Goal: Information Seeking & Learning: Find specific fact

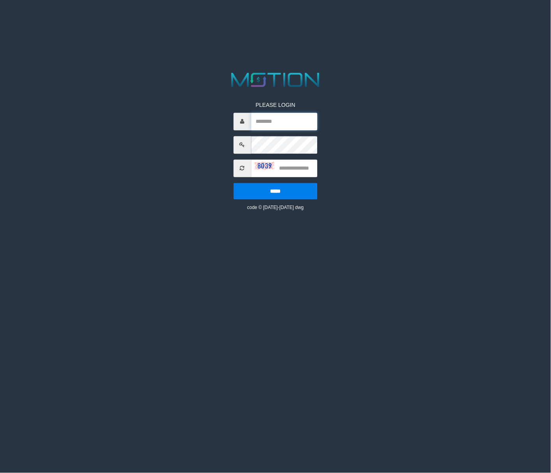
click at [275, 113] on input "text" at bounding box center [284, 122] width 67 height 18
type input "********"
drag, startPoint x: 309, startPoint y: 168, endPoint x: 304, endPoint y: 164, distance: 6.1
click at [307, 167] on input "text" at bounding box center [284, 168] width 67 height 18
type input "****"
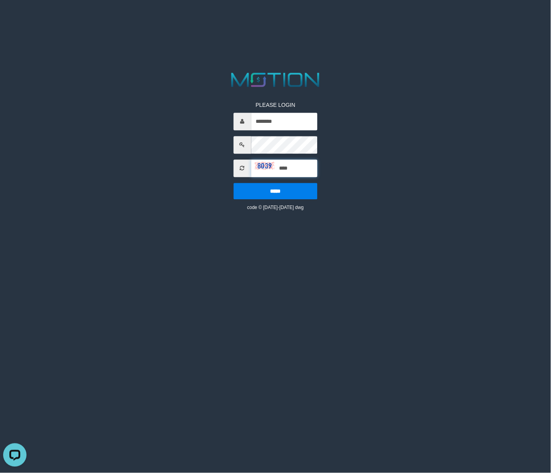
click at [233, 183] on input "*****" at bounding box center [275, 191] width 84 height 16
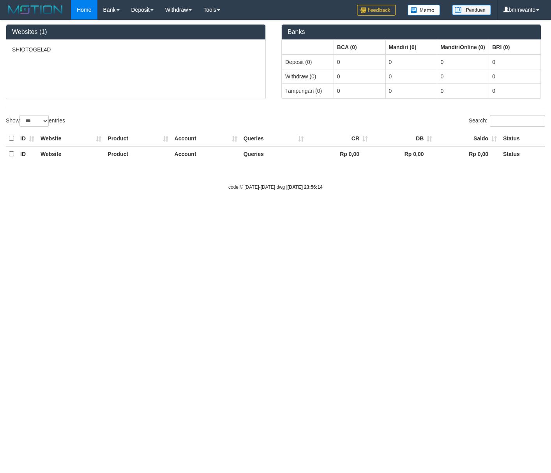
select select "***"
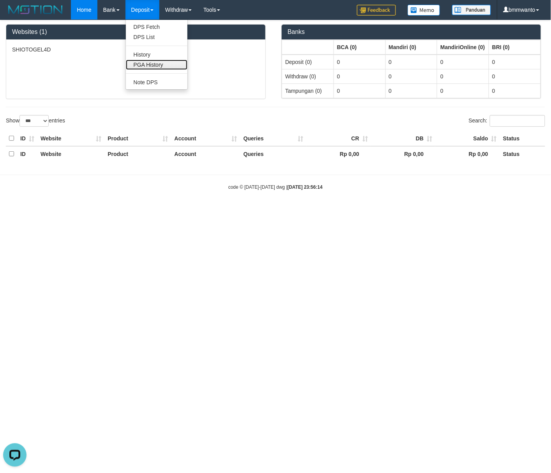
click at [144, 62] on link "PGA History" at bounding box center [157, 65] width 62 height 10
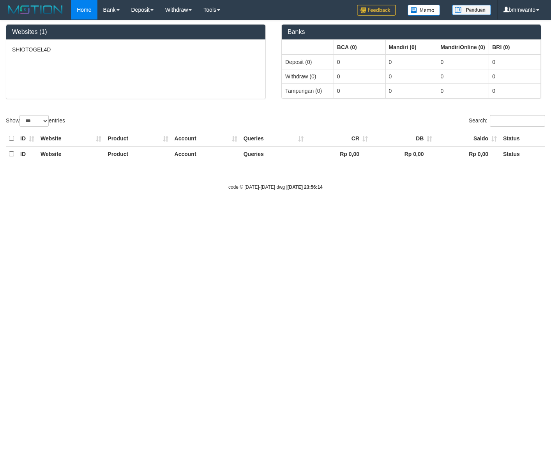
select select "***"
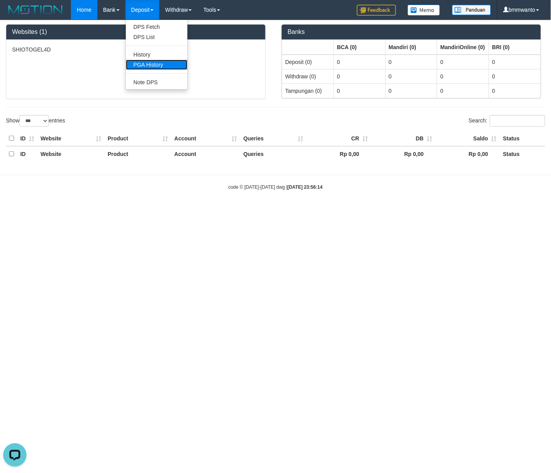
click at [144, 67] on link "PGA History" at bounding box center [157, 65] width 62 height 10
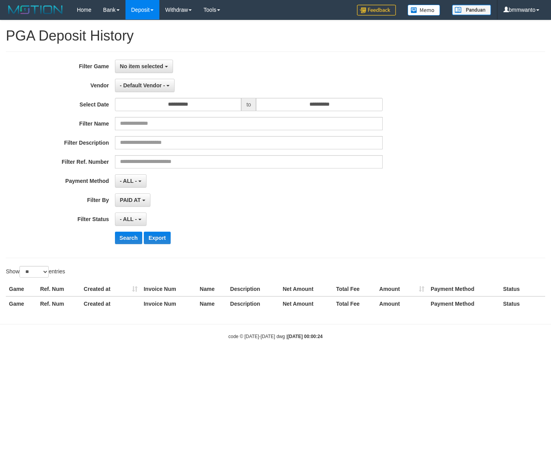
select select
select select "**"
drag, startPoint x: 142, startPoint y: 61, endPoint x: 139, endPoint y: 114, distance: 53.1
click at [142, 61] on button "No item selected" at bounding box center [144, 66] width 58 height 13
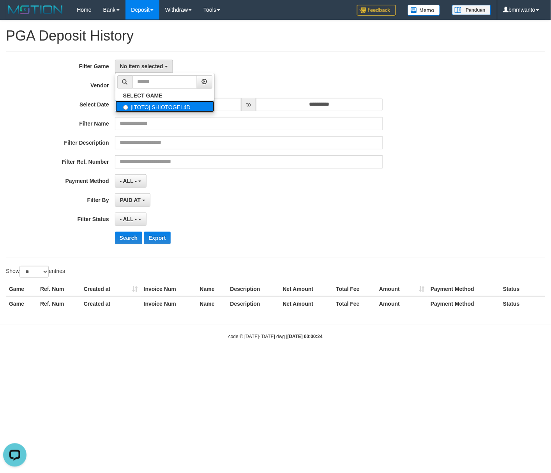
click at [161, 106] on label "[ITOTO] SHIOTOGEL4D" at bounding box center [164, 107] width 99 height 12
select select "****"
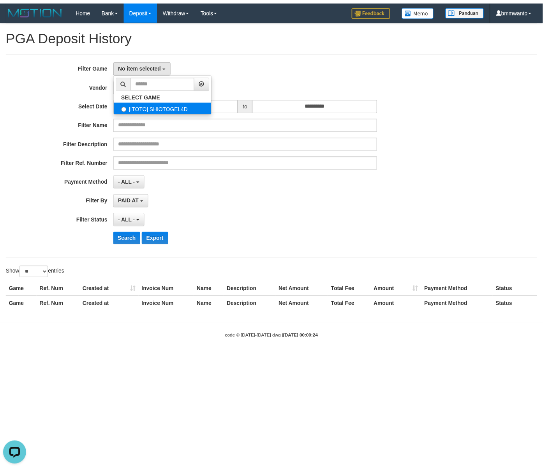
scroll to position [7, 0]
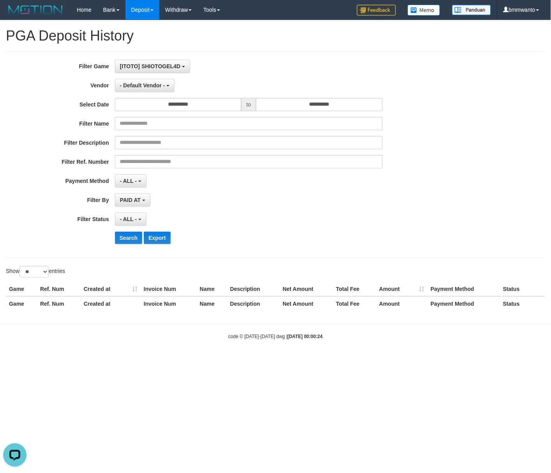
click at [145, 78] on div "**********" at bounding box center [229, 155] width 459 height 190
click at [145, 83] on span "- Default Vendor -" at bounding box center [142, 85] width 45 height 6
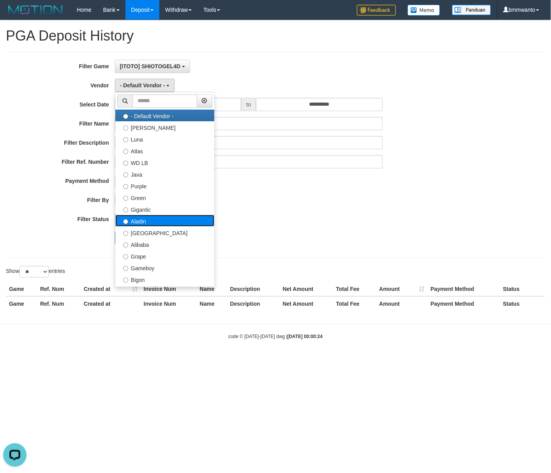
click at [147, 223] on label "Aladin" at bounding box center [164, 221] width 99 height 12
select select "**********"
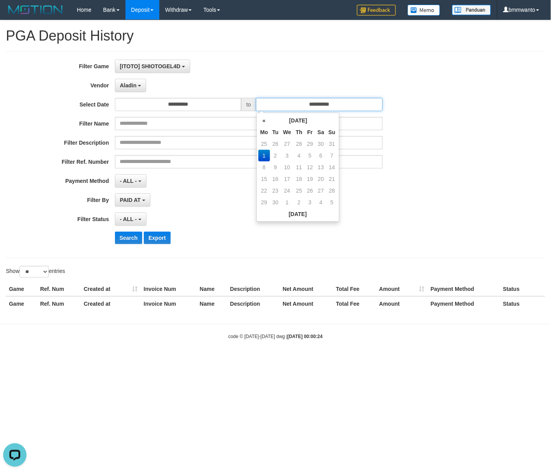
click at [313, 104] on input "**********" at bounding box center [319, 104] width 127 height 13
click at [328, 142] on td "31" at bounding box center [332, 144] width 11 height 12
type input "**********"
click at [144, 220] on button "- ALL -" at bounding box center [131, 218] width 32 height 13
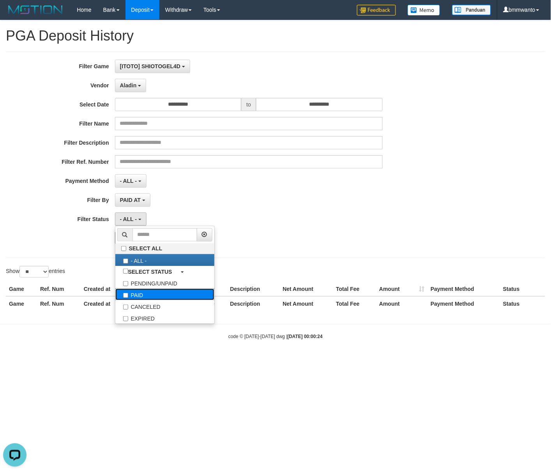
click at [143, 297] on label "PAID" at bounding box center [164, 294] width 99 height 12
select select "*"
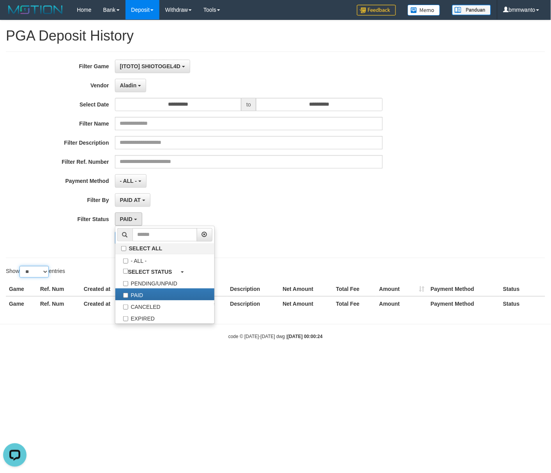
click at [38, 270] on select "** ** ** ***" at bounding box center [33, 272] width 29 height 12
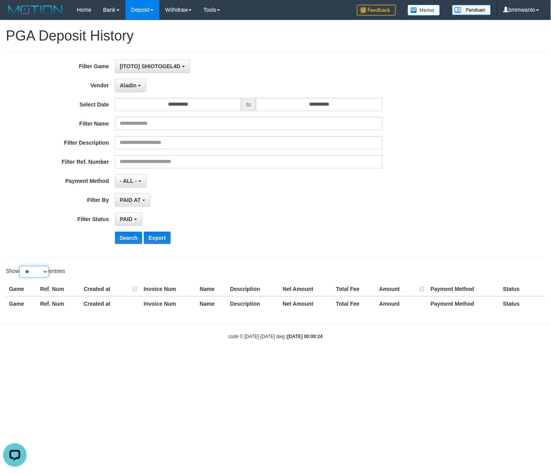
select select "***"
click at [21, 267] on select "** ** ** ***" at bounding box center [33, 272] width 29 height 12
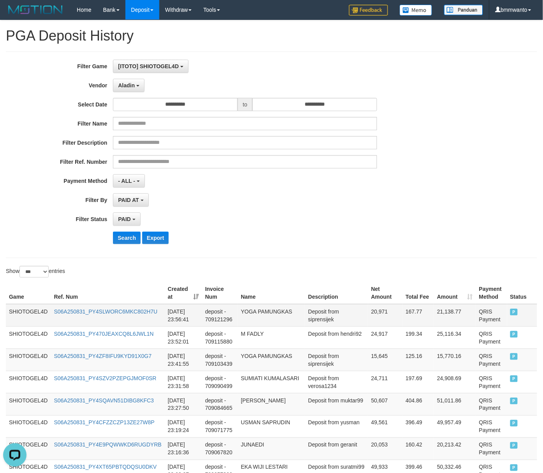
click at [18, 311] on td "SHIOTOGEL4D" at bounding box center [28, 315] width 45 height 23
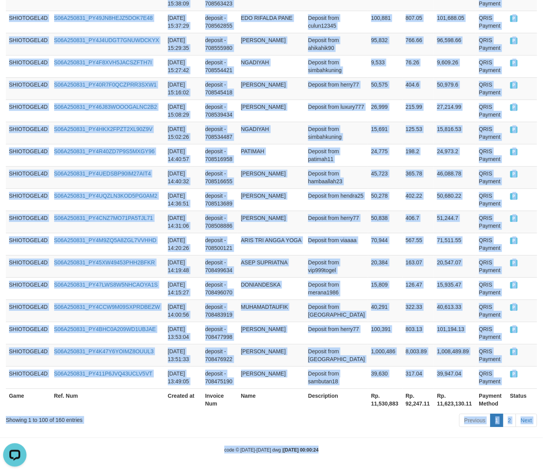
scroll to position [2198, 0]
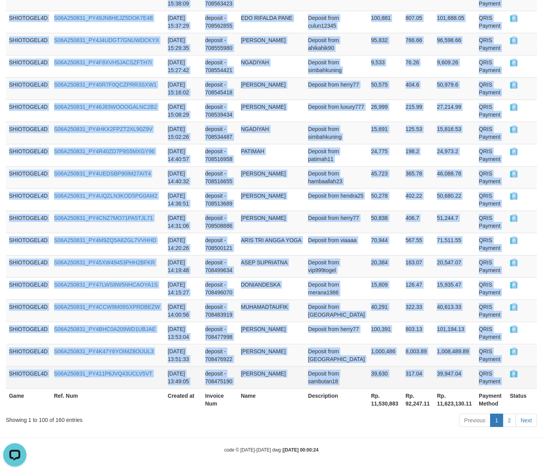
drag, startPoint x: 18, startPoint y: 311, endPoint x: 523, endPoint y: 376, distance: 509.2
copy tbody "SHIOTOGEL4D S06A250831_PY4SLWORC6MKC802H7U 2025-08-31 23:56:41 deposit - 709121…"
click at [509, 419] on link "2" at bounding box center [509, 419] width 13 height 13
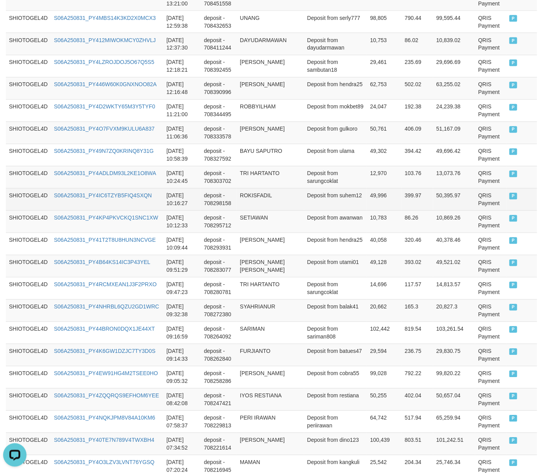
scroll to position [0, 0]
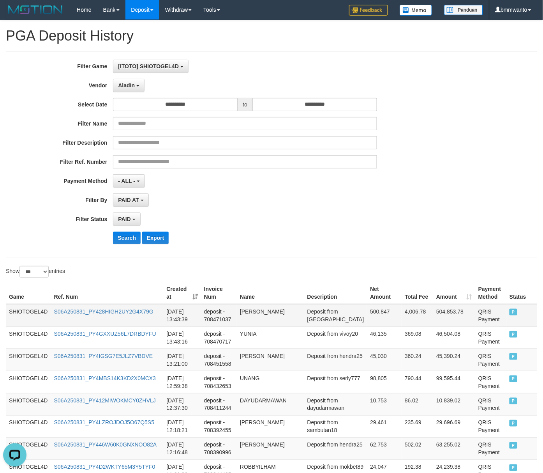
click at [16, 309] on td "SHIOTOGEL4D" at bounding box center [28, 315] width 45 height 23
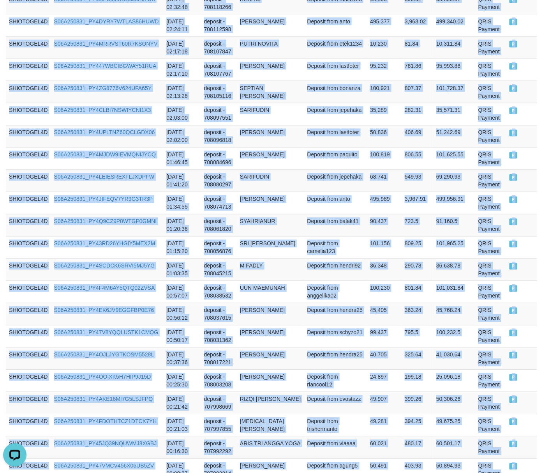
scroll to position [1312, 0]
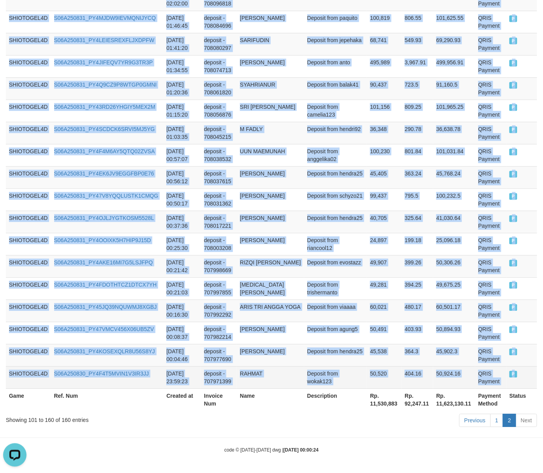
drag, startPoint x: 16, startPoint y: 309, endPoint x: 519, endPoint y: 374, distance: 507.3
copy tbody "SHIOTOGEL4D S06A250831_PY428HIGH2UY2G4X79G 2025-08-31 13:43:39 deposit - 708471…"
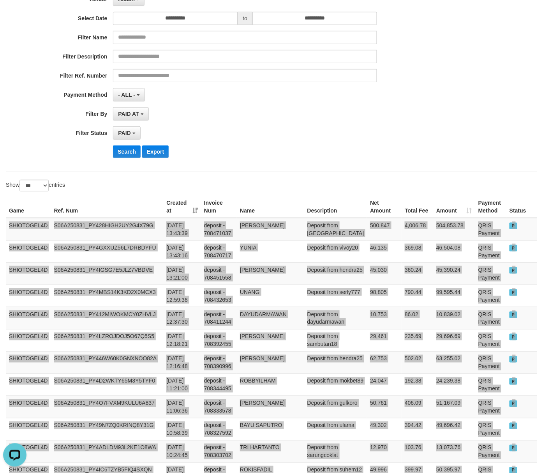
scroll to position [0, 0]
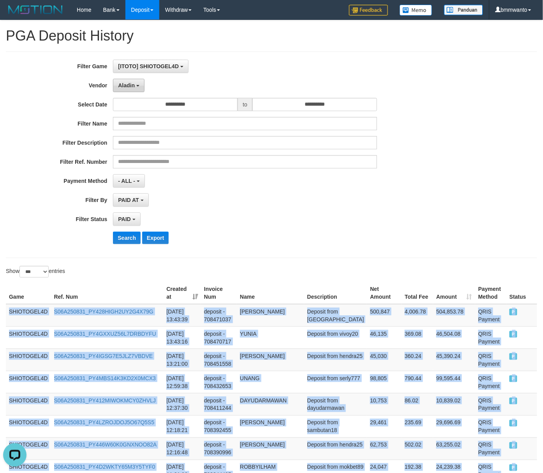
click at [139, 87] on button "Aladin" at bounding box center [129, 85] width 32 height 13
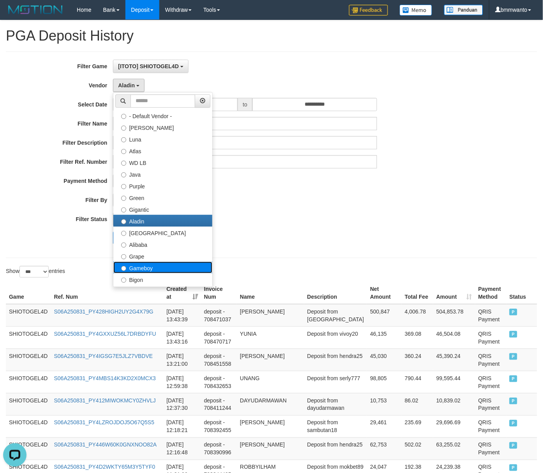
click at [146, 269] on label "Gameboy" at bounding box center [162, 267] width 99 height 12
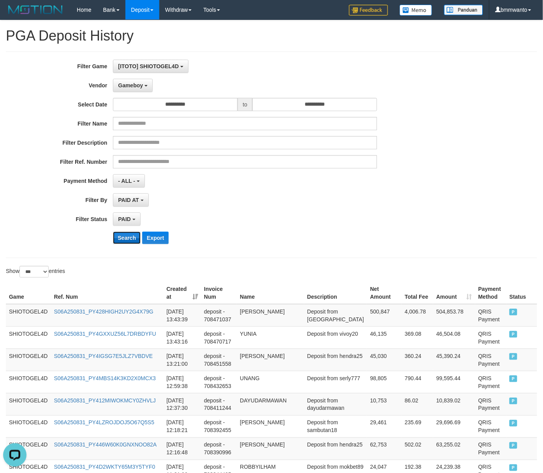
click at [119, 240] on button "Search" at bounding box center [127, 237] width 28 height 12
click at [21, 313] on td "SHIOTOGEL4D" at bounding box center [28, 315] width 45 height 23
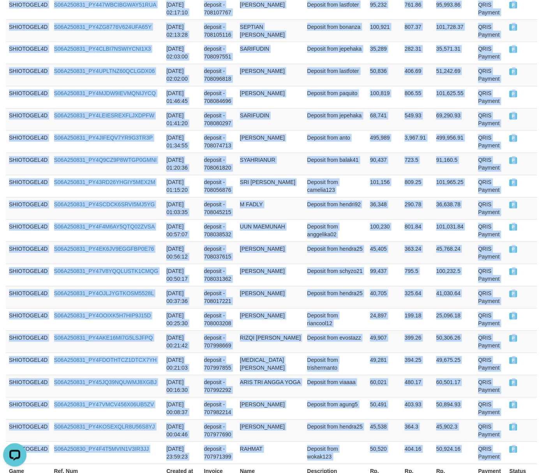
scroll to position [1312, 0]
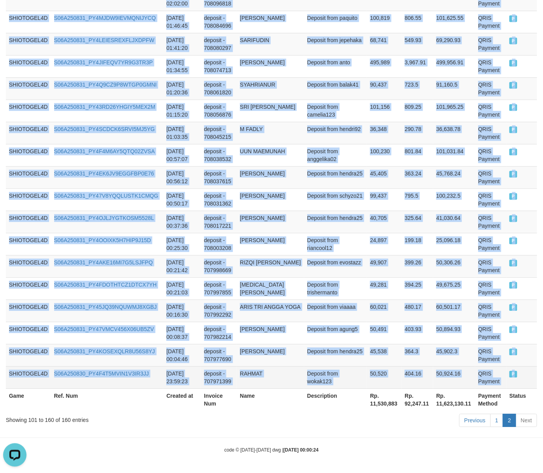
drag, startPoint x: 21, startPoint y: 313, endPoint x: 515, endPoint y: 377, distance: 498.6
copy tbody "SHIOTOGEL4D S06A250831_PY428HIGH2UY2G4X79G 2025-08-31 13:43:39 deposit - 708471…"
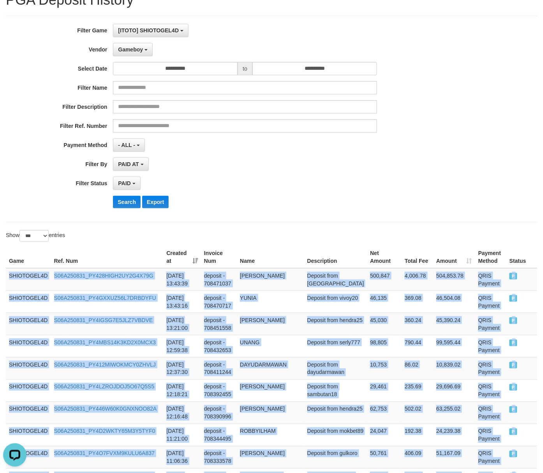
scroll to position [0, 0]
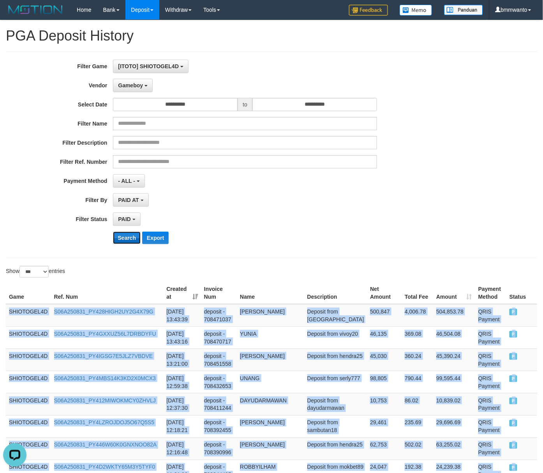
click at [123, 238] on button "Search" at bounding box center [127, 237] width 28 height 12
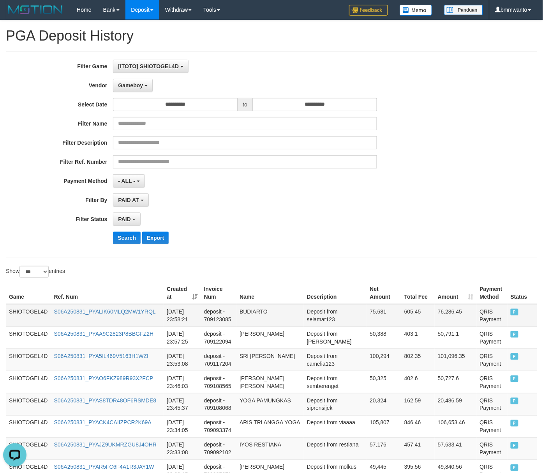
click at [18, 314] on td "SHIOTOGEL4D" at bounding box center [28, 315] width 45 height 23
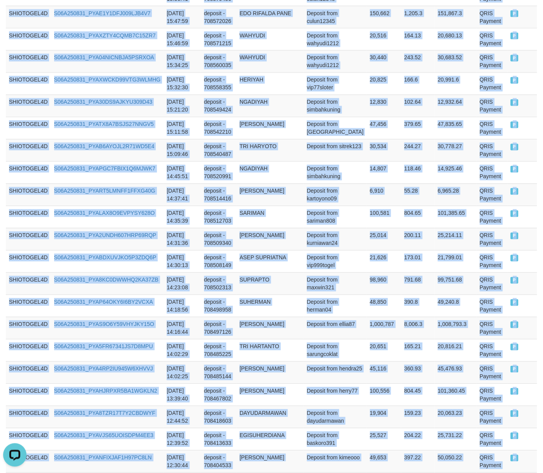
scroll to position [2159, 0]
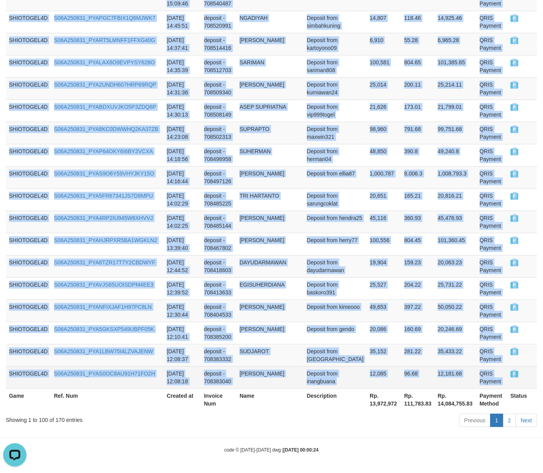
drag, startPoint x: 18, startPoint y: 314, endPoint x: 85, endPoint y: 396, distance: 106.1
copy tbody "SHIOTOGEL4D S06A250831_PYALIK60MLQ2MW1YRQL 2025-08-31 23:58:21 deposit - 709123…"
click at [509, 418] on link "2" at bounding box center [509, 419] width 13 height 13
click at [509, 417] on link "2" at bounding box center [509, 419] width 13 height 13
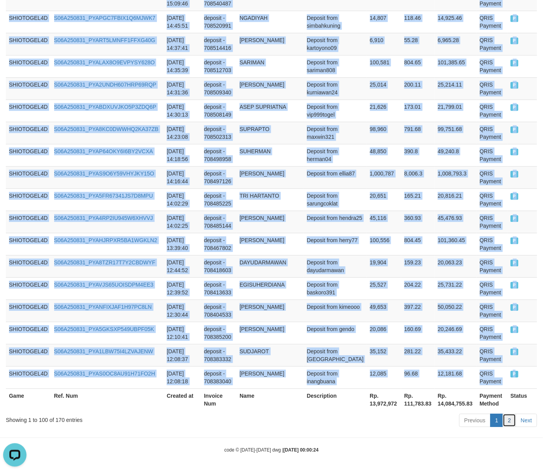
click at [510, 421] on link "2" at bounding box center [509, 419] width 13 height 13
click at [510, 419] on link "2" at bounding box center [509, 419] width 13 height 13
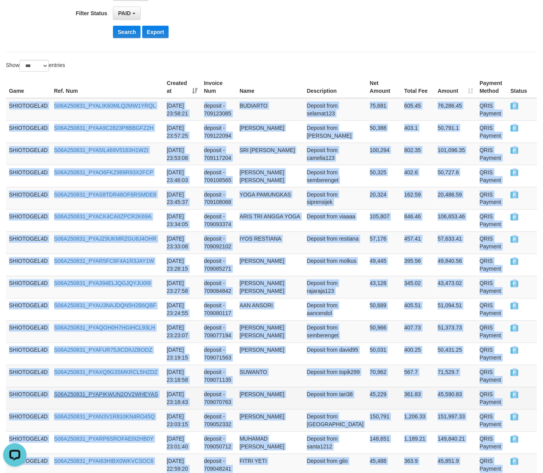
scroll to position [0, 0]
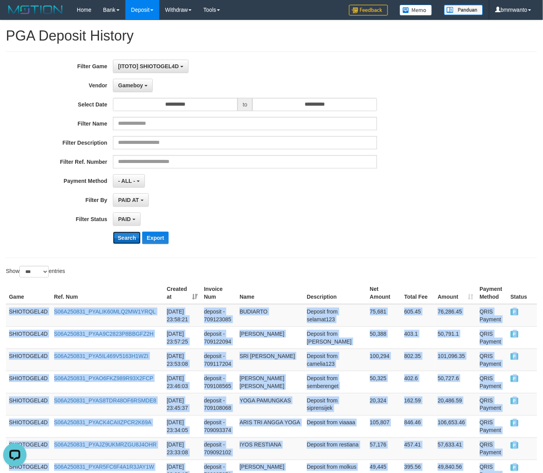
click at [122, 237] on button "Search" at bounding box center [127, 237] width 28 height 12
click at [120, 240] on button "Search" at bounding box center [127, 237] width 28 height 12
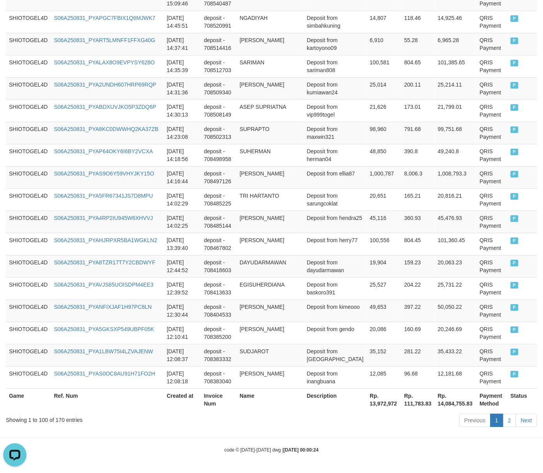
scroll to position [2159, 0]
click at [512, 423] on link "2" at bounding box center [509, 419] width 13 height 13
click at [511, 420] on link "2" at bounding box center [509, 419] width 13 height 13
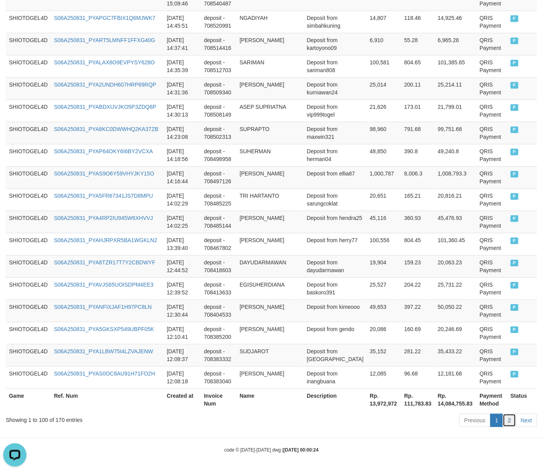
click at [511, 420] on link "2" at bounding box center [509, 419] width 13 height 13
click at [511, 423] on link "2" at bounding box center [509, 419] width 13 height 13
click at [528, 421] on link "Next" at bounding box center [526, 419] width 21 height 13
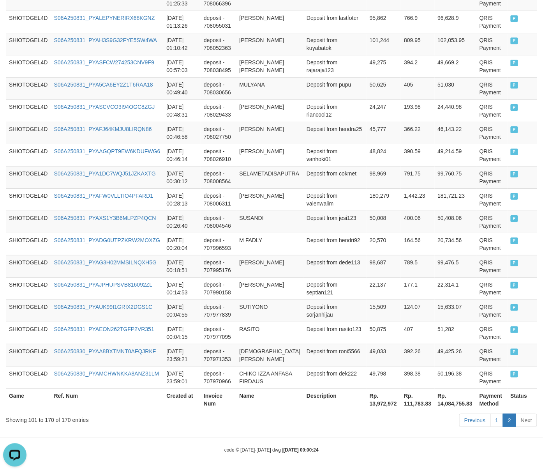
scroll to position [1481, 0]
click at [528, 421] on link "Next" at bounding box center [526, 419] width 21 height 13
click at [512, 421] on link "2" at bounding box center [509, 419] width 13 height 13
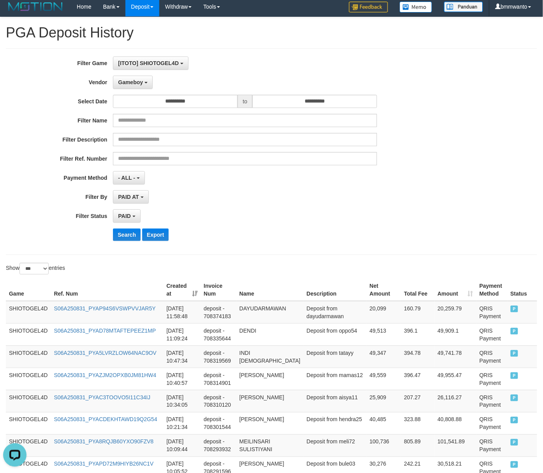
scroll to position [0, 0]
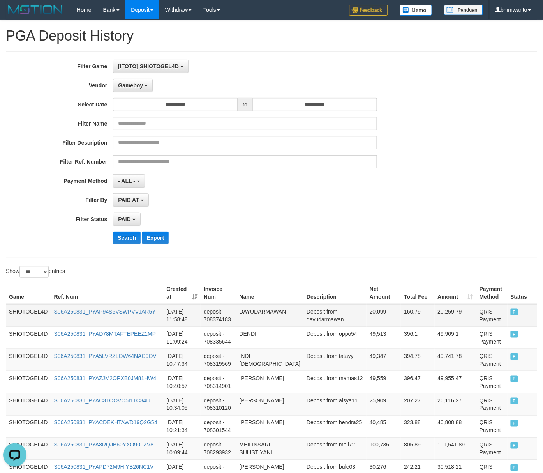
click at [28, 316] on td "SHIOTOGEL4D" at bounding box center [28, 315] width 45 height 23
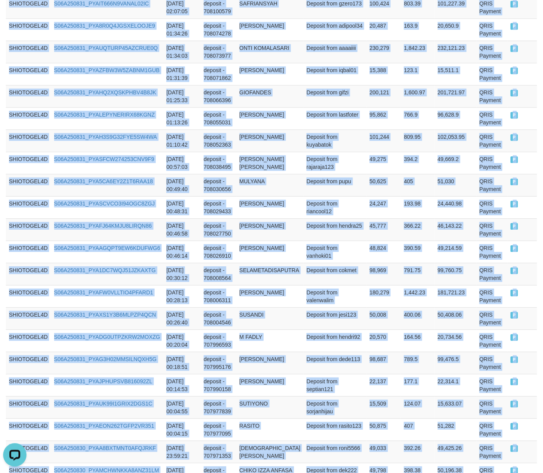
scroll to position [1481, 0]
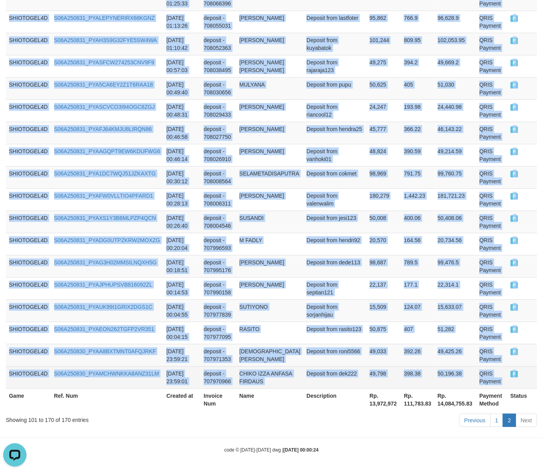
drag, startPoint x: 28, startPoint y: 316, endPoint x: 524, endPoint y: 373, distance: 498.9
copy tbody "SHIOTOGEL4D S06A250831_PYAP94S6VSWPVVJAR5Y 2025-08-31 11:58:48 deposit - 708374…"
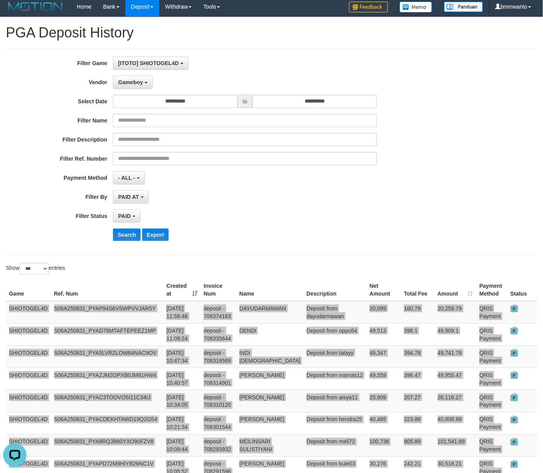
scroll to position [0, 0]
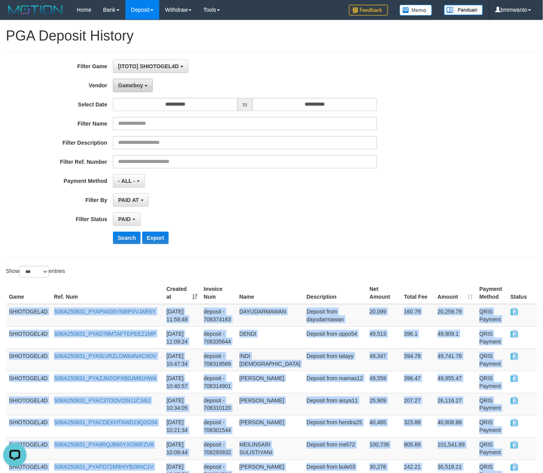
click at [136, 85] on span "Gameboy" at bounding box center [130, 85] width 25 height 6
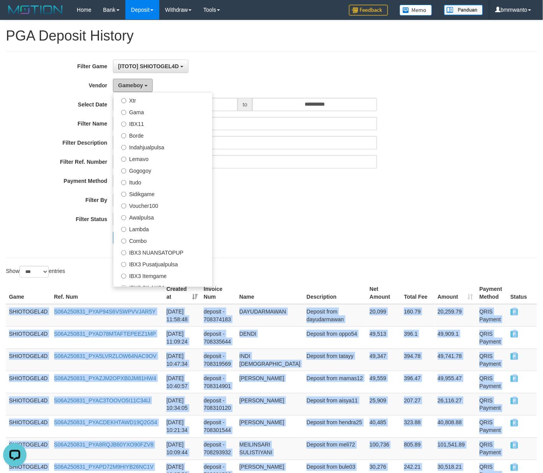
scroll to position [256, 0]
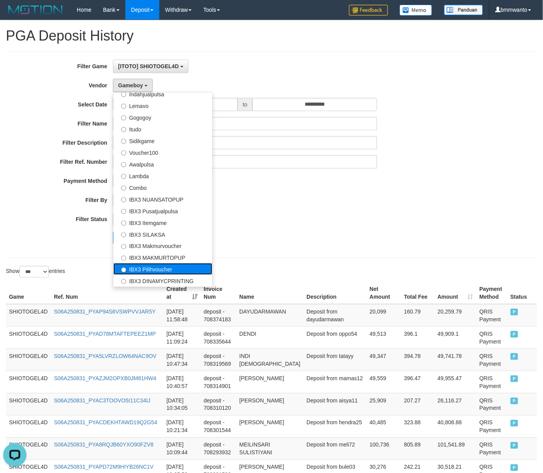
click at [162, 267] on label "IBX3 Pilihvoucher" at bounding box center [162, 269] width 99 height 12
select select "**********"
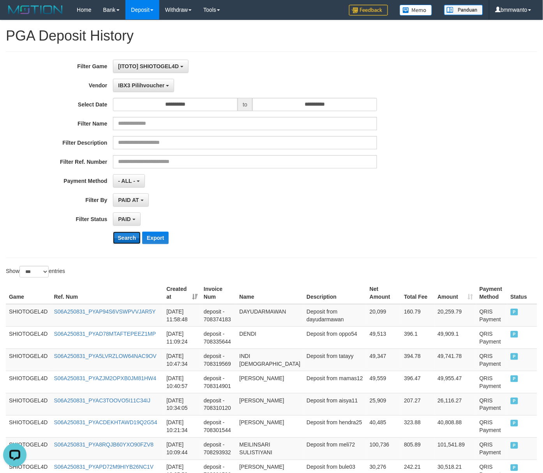
click at [124, 239] on button "Search" at bounding box center [127, 237] width 28 height 12
click at [122, 242] on button "Search" at bounding box center [127, 237] width 28 height 12
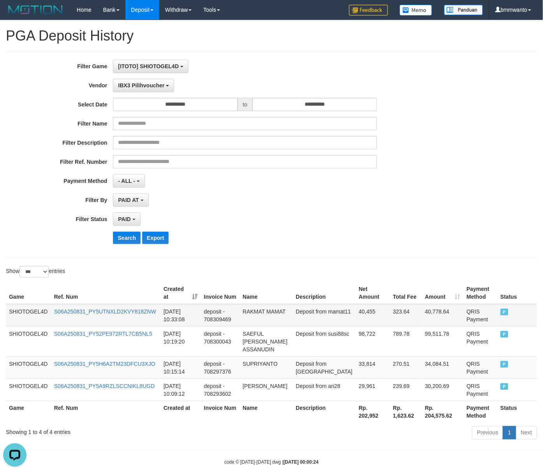
click at [24, 310] on td "SHIOTOGEL4D" at bounding box center [28, 315] width 45 height 23
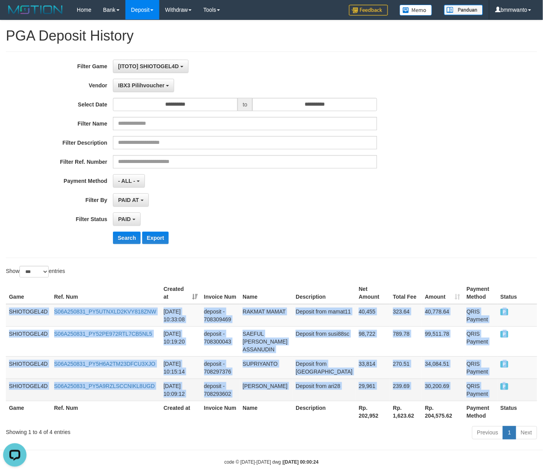
drag, startPoint x: 24, startPoint y: 310, endPoint x: 515, endPoint y: 391, distance: 498.0
click at [515, 391] on tbody "SHIOTOGEL4D S06A250831_PY5UTNXLD2KVY818ZNW 2025-08-31 10:33:08 deposit - 708309…" at bounding box center [272, 352] width 532 height 97
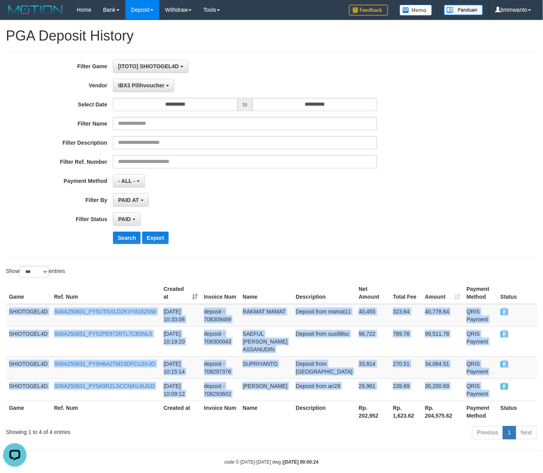
copy tbody "SHIOTOGEL4D S06A250831_PY5UTNXLD2KVY818ZNW 2025-08-31 10:33:08 deposit - 708309…"
